Goal: Information Seeking & Learning: Understand process/instructions

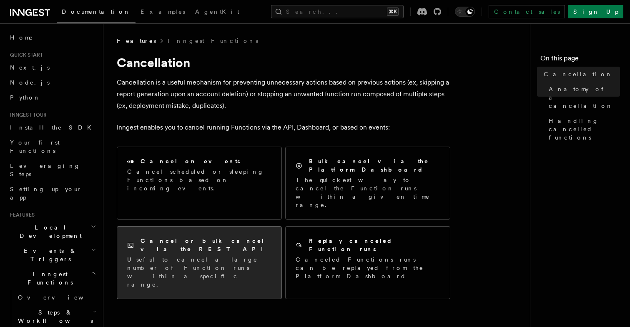
click at [194, 246] on div "Cancel or bulk cancel via the REST API Useful to cancel a large number of Funct…" at bounding box center [199, 263] width 164 height 72
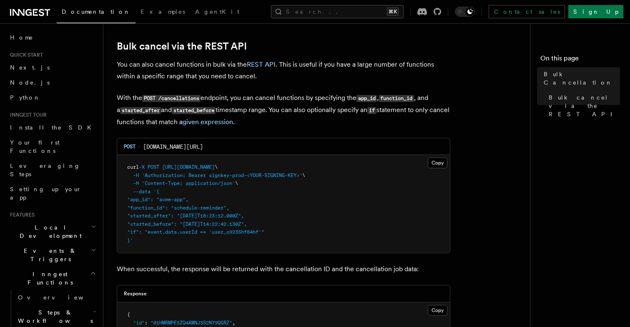
scroll to position [155, 0]
click at [198, 178] on span "'Authorization: Bearer signkey-prod-<YOUR-SIGNING-KEY>'" at bounding box center [222, 175] width 160 height 6
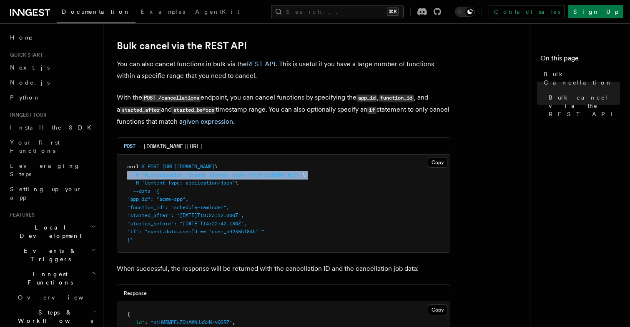
click at [198, 178] on span "'Authorization: Bearer signkey-prod-<YOUR-SIGNING-KEY>'" at bounding box center [222, 175] width 160 height 6
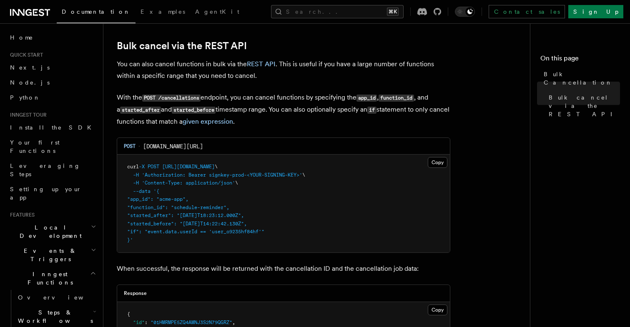
click at [213, 197] on pre "curl -X POST [URL][DOMAIN_NAME] \ -H 'Authorization: Bearer signkey-prod-<YOUR-…" at bounding box center [283, 204] width 333 height 98
click at [219, 203] on pre "curl -X POST [URL][DOMAIN_NAME] \ -H 'Authorization: Bearer signkey-prod-<YOUR-…" at bounding box center [283, 204] width 333 height 98
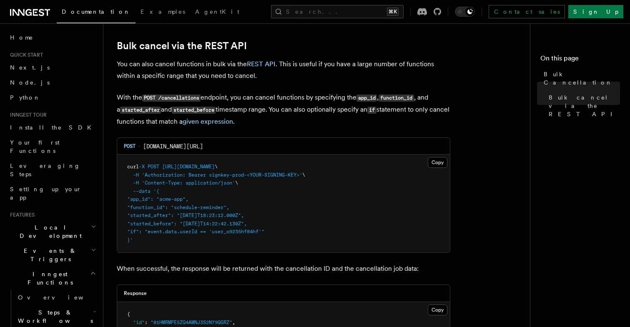
click at [226, 223] on span ""started_before": "[DATE]T14:22:42.130Z"," at bounding box center [187, 224] width 120 height 6
click at [238, 237] on pre "curl -X POST [URL][DOMAIN_NAME] \ -H 'Authorization: Bearer signkey-prod-<YOUR-…" at bounding box center [283, 204] width 333 height 98
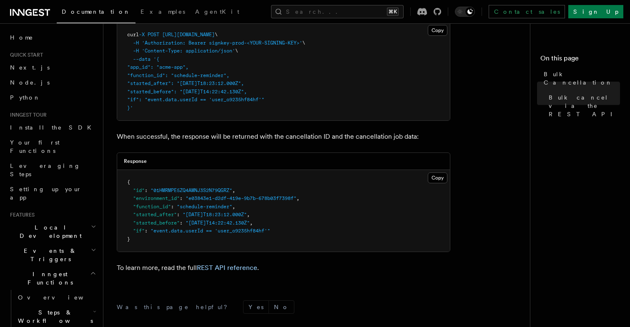
scroll to position [0, 0]
